Goal: Information Seeking & Learning: Learn about a topic

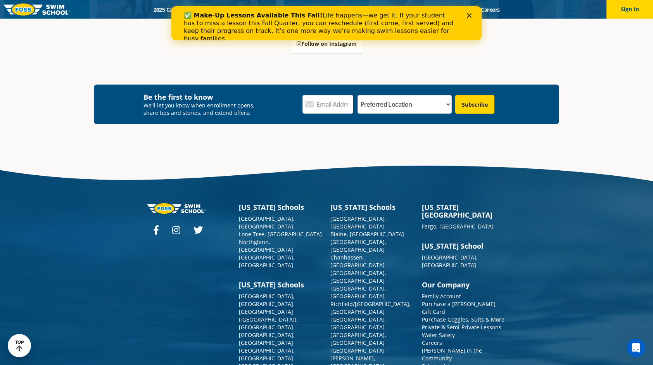
scroll to position [2827, 0]
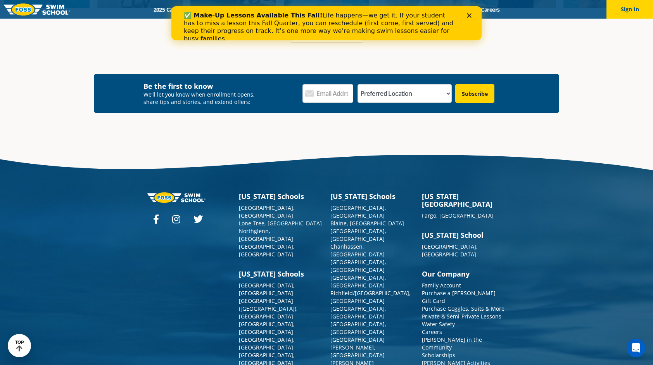
click at [461, 364] on link "Frequently Asked Questions" at bounding box center [458, 370] width 73 height 7
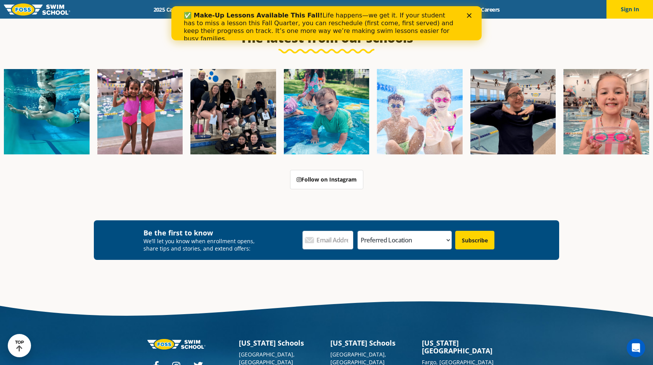
scroll to position [2558, 0]
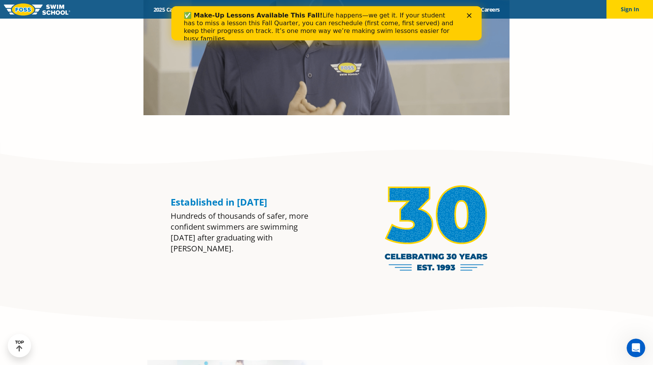
scroll to position [388, 0]
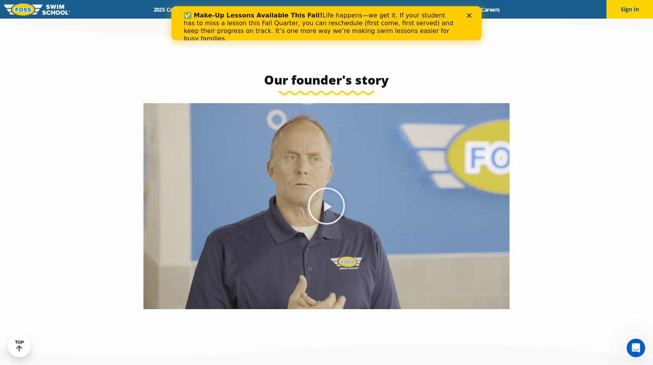
click at [322, 202] on icon "Play Video" at bounding box center [326, 205] width 39 height 39
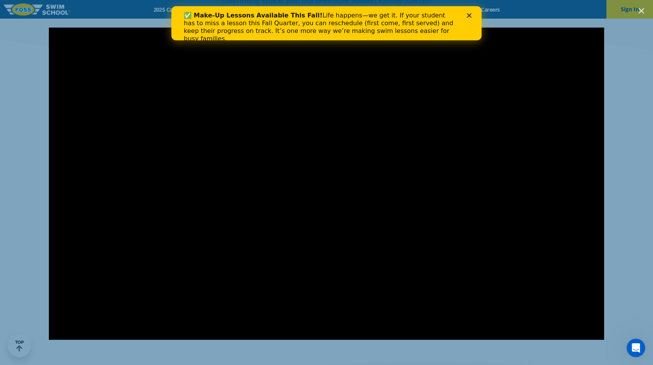
scroll to position [349, 0]
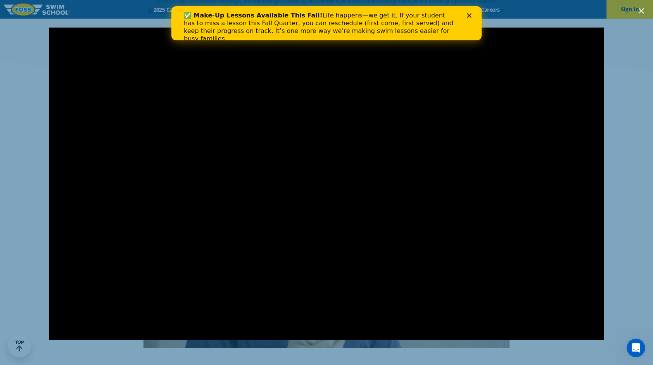
click at [469, 16] on polygon "Close" at bounding box center [469, 15] width 5 height 5
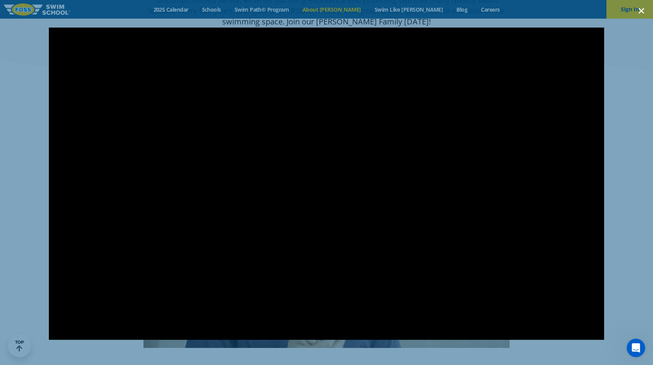
click at [642, 12] on use "Close (Esc)" at bounding box center [640, 10] width 5 height 5
